Goal: Entertainment & Leisure: Consume media (video, audio)

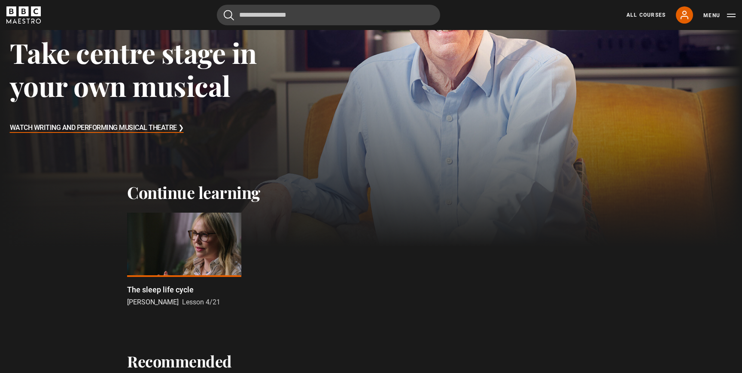
scroll to position [150, 0]
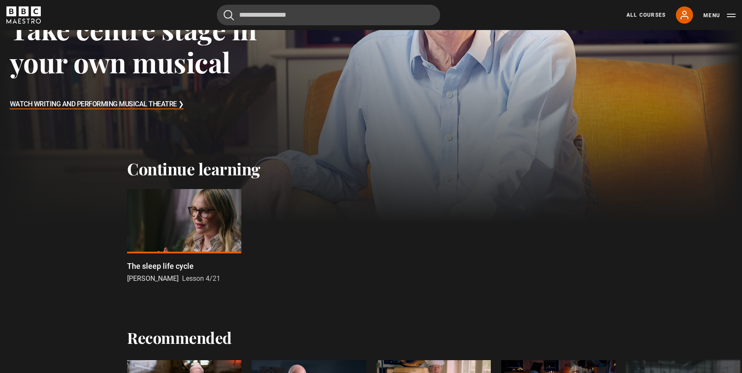
click at [184, 220] on div at bounding box center [184, 221] width 114 height 64
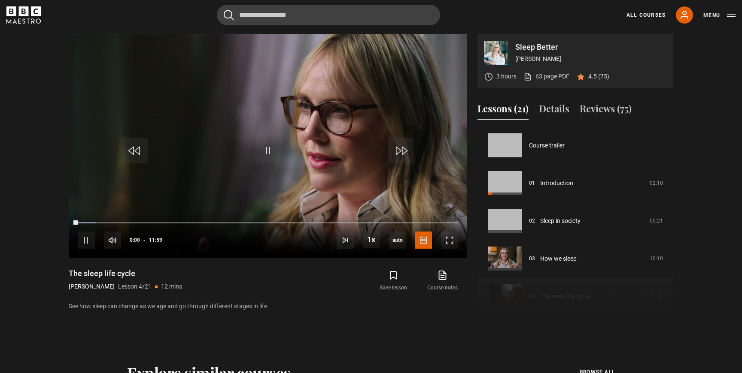
scroll to position [113, 0]
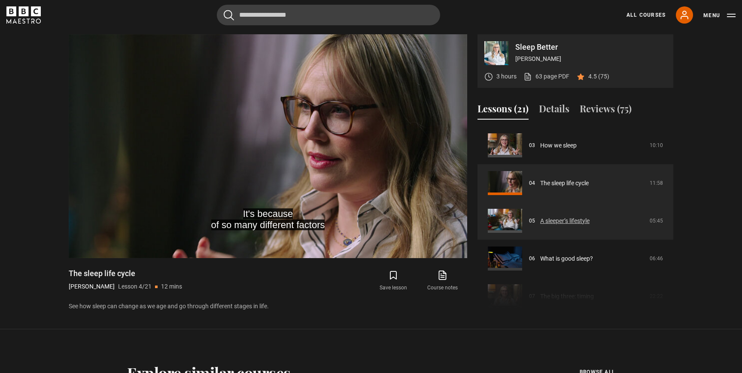
click at [589, 221] on link "A sleeper’s lifestyle" at bounding box center [564, 221] width 49 height 9
click at [586, 222] on link "A sleeper’s lifestyle" at bounding box center [564, 221] width 49 height 9
click at [540, 217] on link "A sleeper’s lifestyle" at bounding box center [564, 221] width 49 height 9
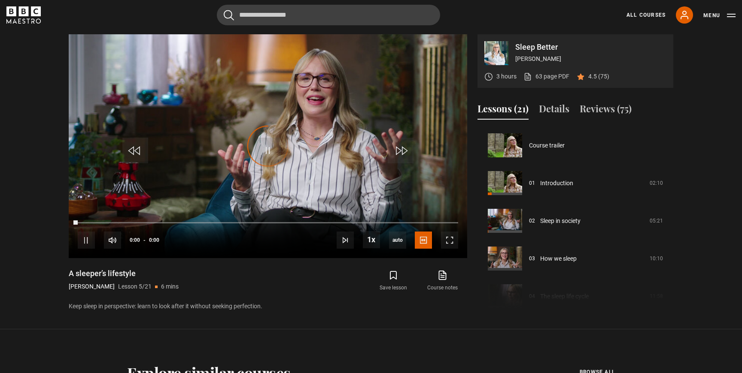
scroll to position [151, 0]
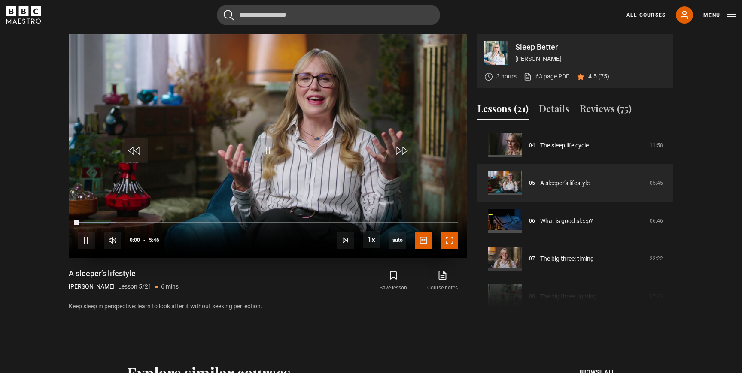
click at [450, 239] on span "Video Player" at bounding box center [449, 240] width 17 height 17
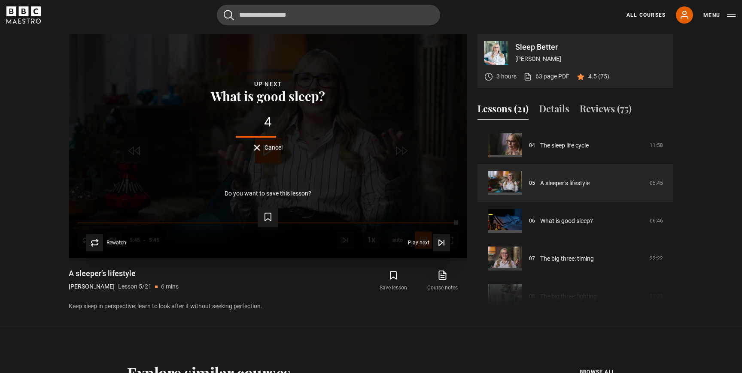
click at [265, 145] on span "Cancel" at bounding box center [273, 148] width 18 height 6
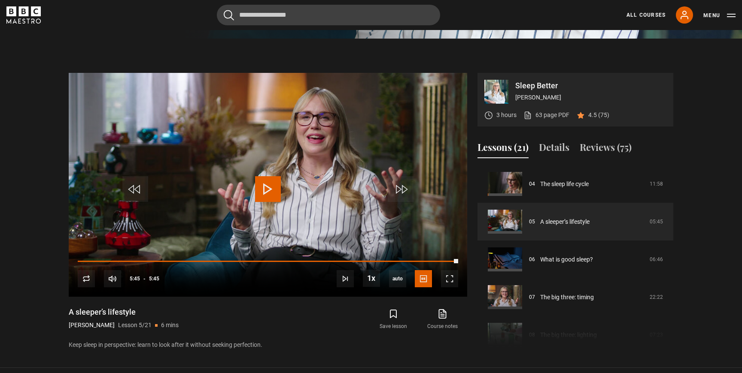
scroll to position [309, 0]
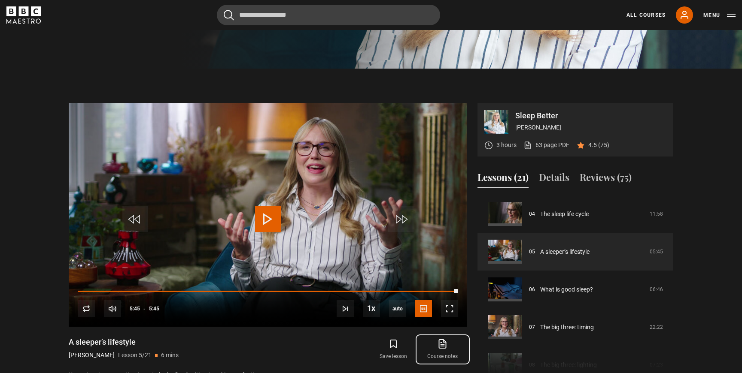
click at [444, 348] on icon at bounding box center [442, 344] width 7 height 9
